Goal: Transaction & Acquisition: Obtain resource

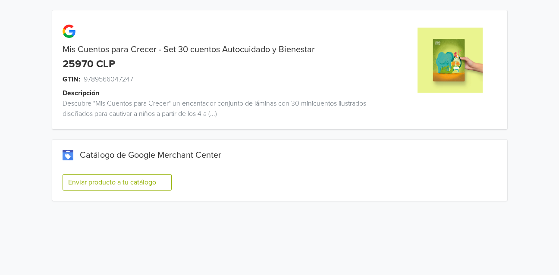
click at [116, 185] on button "Enviar producto a tu catálogo" at bounding box center [117, 182] width 109 height 16
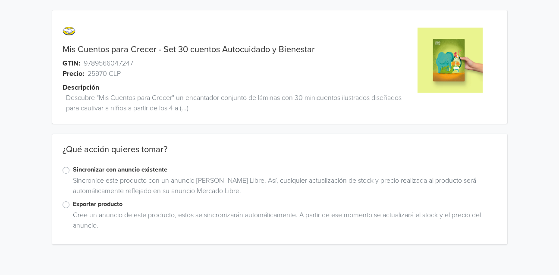
click at [73, 204] on label "Exportar producto" at bounding box center [285, 204] width 424 height 9
click at [0, 0] on input "Exportar producto" at bounding box center [0, 0] width 0 height 0
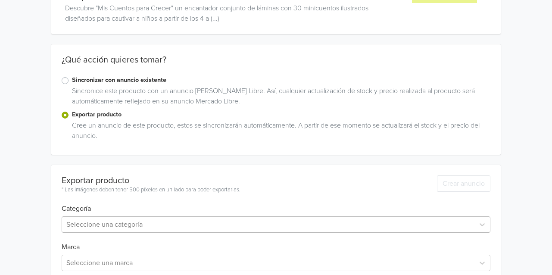
scroll to position [133, 0]
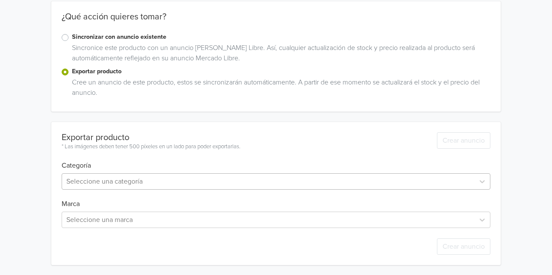
click at [115, 181] on div at bounding box center [268, 182] width 404 height 12
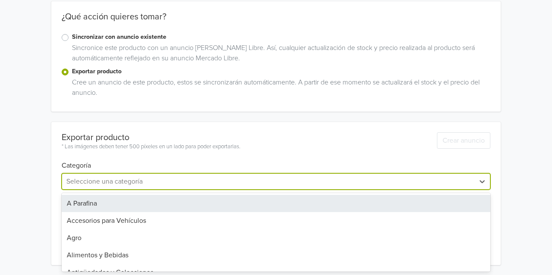
click at [46, 166] on div "Mis Cuentos para Crecer - Set 30 cuentos Autocuidado y Bienestar GTIN: 97895660…" at bounding box center [276, 71] width 540 height 408
click at [91, 173] on div "Seleccione una categoría" at bounding box center [276, 181] width 429 height 16
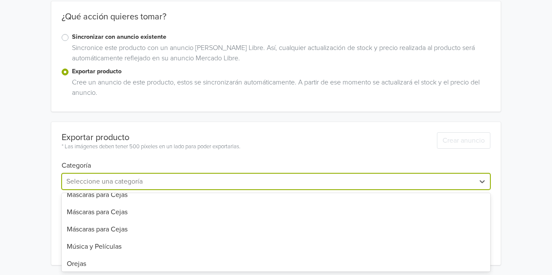
scroll to position [474, 0]
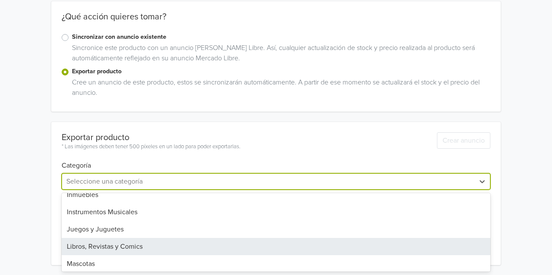
click at [100, 244] on div "Libros, Revistas y Comics" at bounding box center [276, 246] width 429 height 17
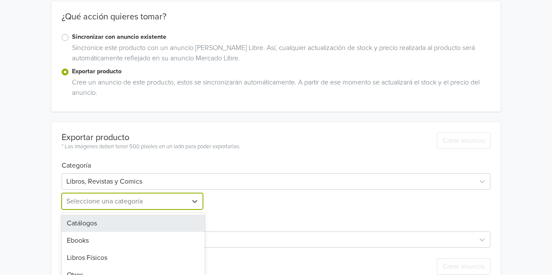
scroll to position [153, 0]
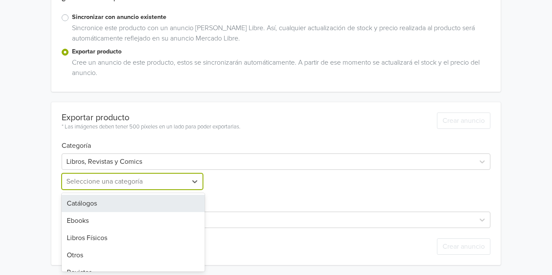
click at [76, 190] on div "5 results available. Use Up and Down to choose options, press Enter to select t…" at bounding box center [133, 181] width 143 height 16
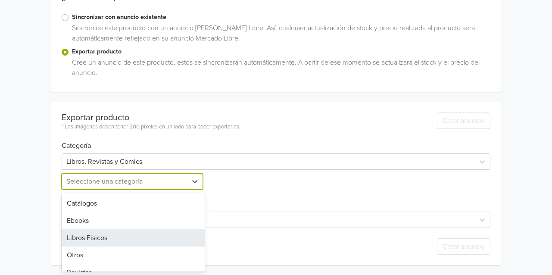
click at [100, 239] on div "Libros Físicos" at bounding box center [133, 237] width 143 height 17
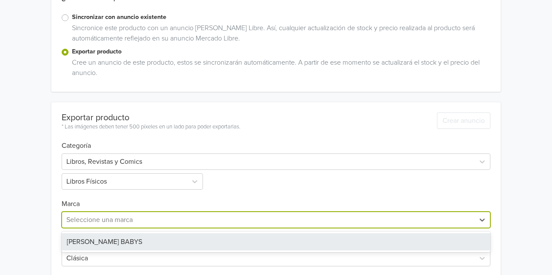
click at [76, 223] on div at bounding box center [268, 220] width 404 height 12
click at [35, 202] on div "Mis Cuentos para Crecer - Set 30 cuentos Autocuidado y Bienestar GTIN: 97895660…" at bounding box center [276, 139] width 540 height 584
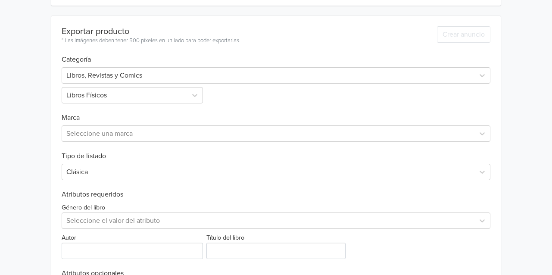
scroll to position [308, 0]
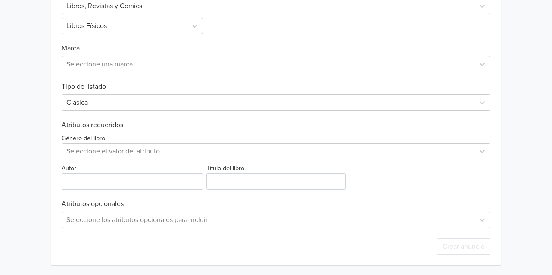
click at [126, 63] on div at bounding box center [268, 64] width 404 height 12
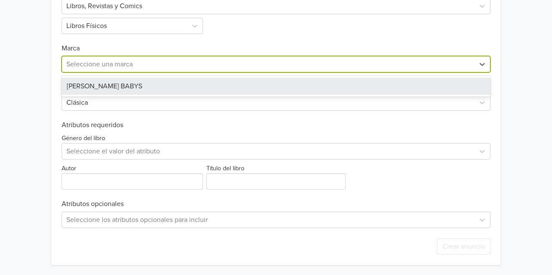
click at [106, 88] on div "PIUS BABYS" at bounding box center [276, 86] width 429 height 17
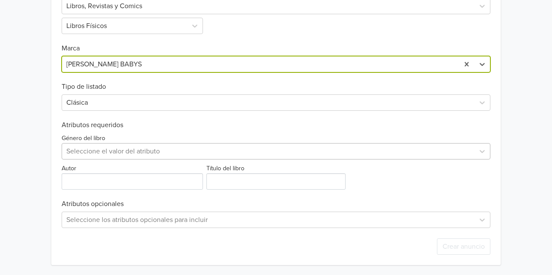
click at [90, 150] on div at bounding box center [268, 151] width 404 height 12
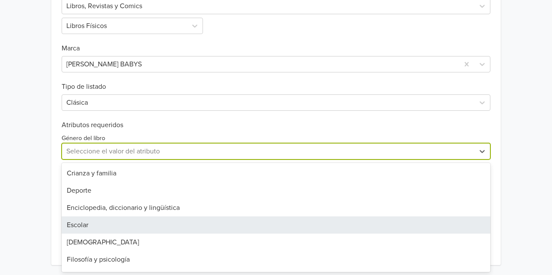
scroll to position [0, 0]
click at [106, 226] on div "Autoayuda" at bounding box center [276, 224] width 429 height 17
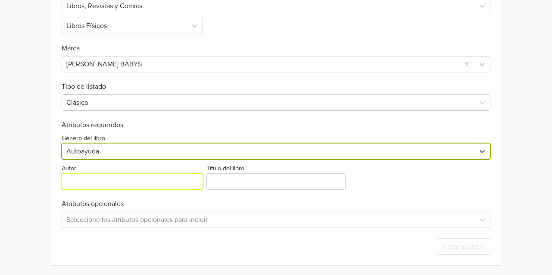
click at [103, 186] on input "Autor" at bounding box center [132, 181] width 141 height 16
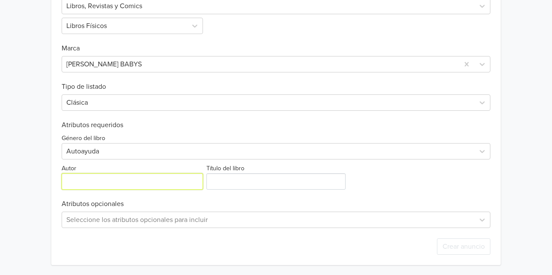
type input "Teraideas"
click at [215, 191] on div "Exportar producto * Las imágenes deben tener 500 píxeles en un lado para poder …" at bounding box center [276, 106] width 429 height 319
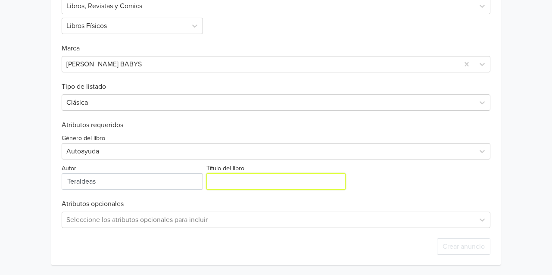
click at [220, 185] on input "Título del libro" at bounding box center [277, 181] width 140 height 16
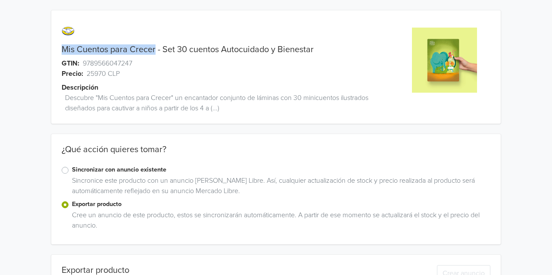
drag, startPoint x: 63, startPoint y: 53, endPoint x: 154, endPoint y: 48, distance: 92.0
click at [154, 48] on div "Mis Cuentos para Crecer - Set 30 cuentos Autocuidado y Bienestar" at bounding box center [219, 49] width 337 height 10
copy link "Mis Cuentos para Crecer"
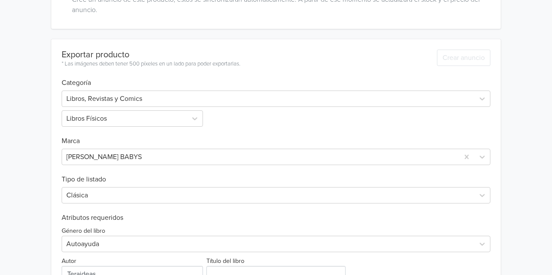
scroll to position [308, 0]
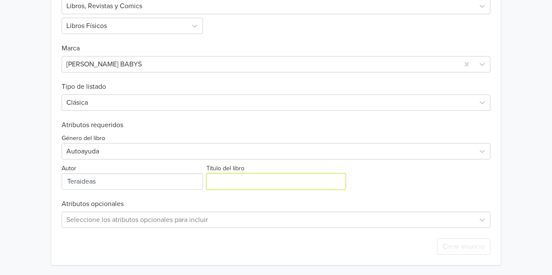
click at [237, 183] on input "Título del libro" at bounding box center [277, 181] width 140 height 16
paste input "Mis Cuentos para Crecer"
type input "Mis Cuentos para Crecer"
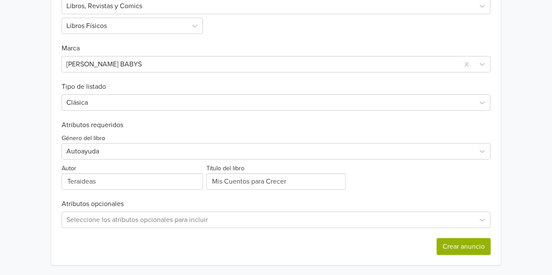
click at [470, 248] on button "Crear anuncio" at bounding box center [463, 246] width 53 height 16
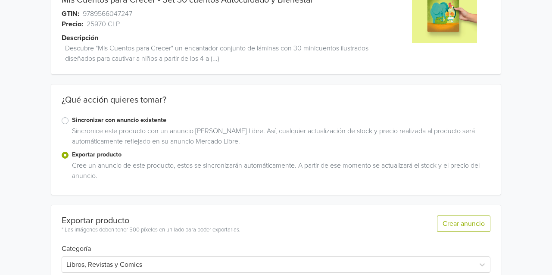
scroll to position [0, 0]
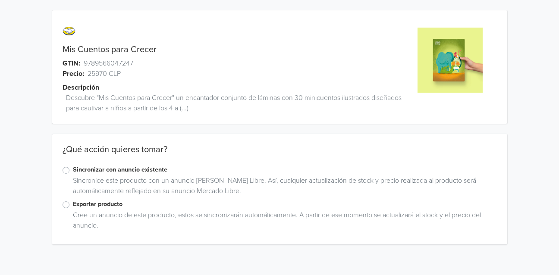
click at [73, 207] on label "Exportar producto" at bounding box center [285, 204] width 424 height 9
click at [0, 0] on input "Exportar producto" at bounding box center [0, 0] width 0 height 0
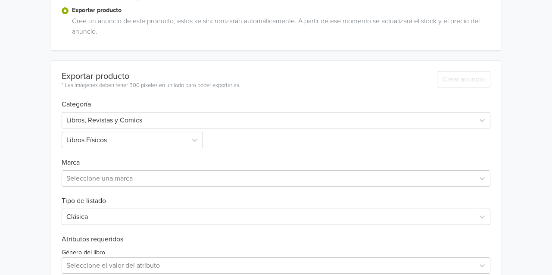
scroll to position [280, 0]
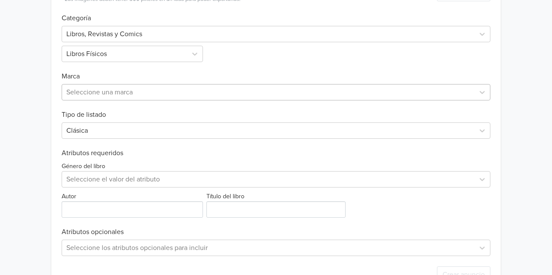
click at [107, 89] on div at bounding box center [268, 92] width 404 height 12
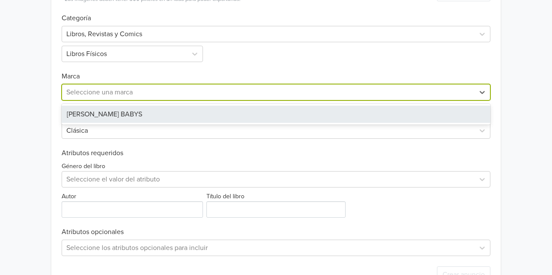
click at [93, 120] on div "PIUS BABYS" at bounding box center [276, 114] width 429 height 17
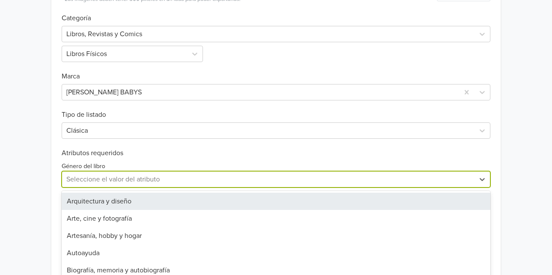
click at [110, 177] on div "28 results available. Use Up and Down to choose options, press Enter to select …" at bounding box center [276, 179] width 429 height 16
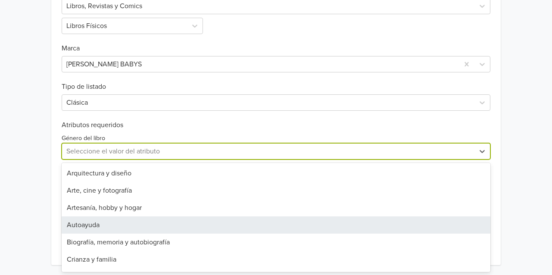
click at [104, 221] on div "Autoayuda" at bounding box center [276, 224] width 429 height 17
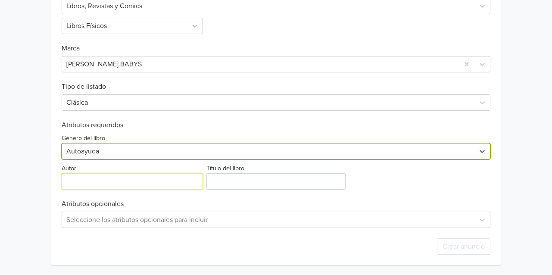
click at [92, 187] on input "Autor" at bounding box center [132, 181] width 141 height 16
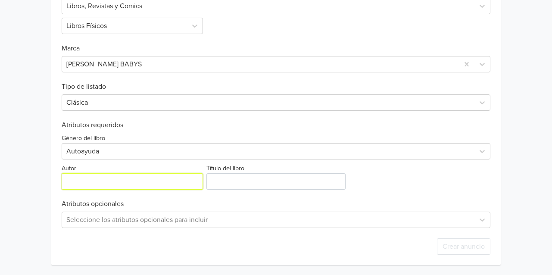
type input "Teraideas"
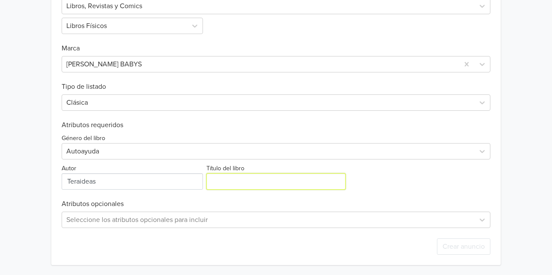
click at [220, 182] on input "Título del libro" at bounding box center [277, 181] width 140 height 16
paste input "Mis Cuentos para Crecer - Set 30 cuentos Autocuidado y Bienestar"
drag, startPoint x: 217, startPoint y: 181, endPoint x: 558, endPoint y: 180, distance: 340.7
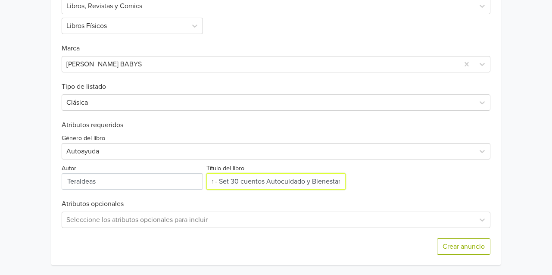
type input "Mis Cuentos para Crecer - Set 30 cuentos Autocuidado y Bienestar"
click at [395, 181] on div "Género del libro Autoayuda Autor Título del libro" at bounding box center [276, 159] width 429 height 60
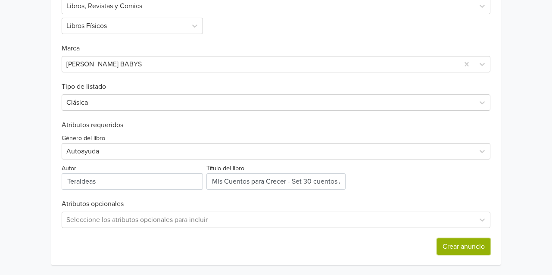
click at [460, 247] on button "Crear anuncio" at bounding box center [463, 246] width 53 height 16
